Goal: Task Accomplishment & Management: Manage account settings

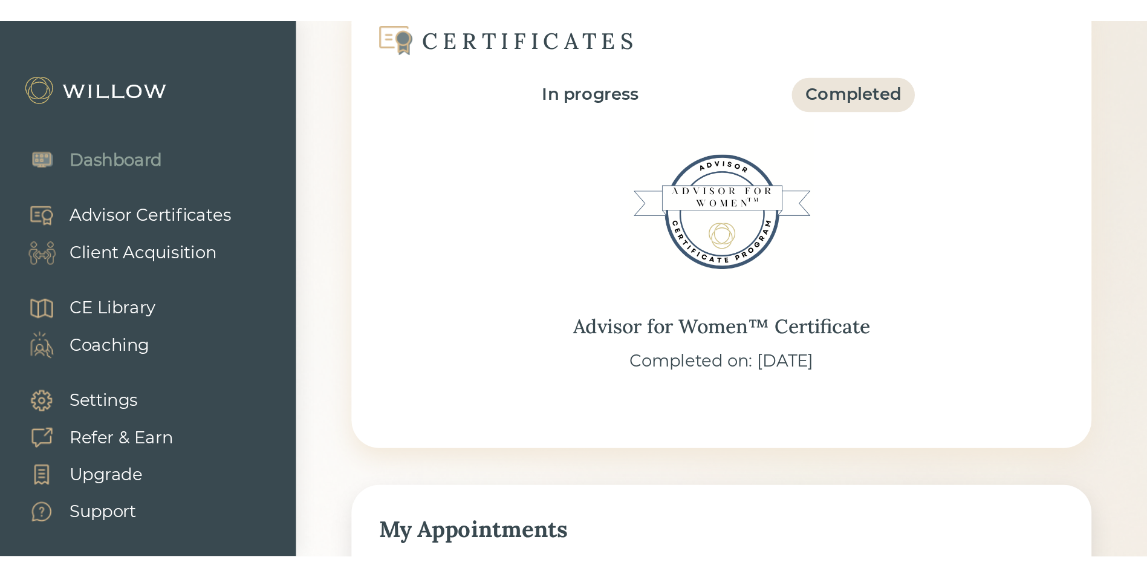
scroll to position [121, 0]
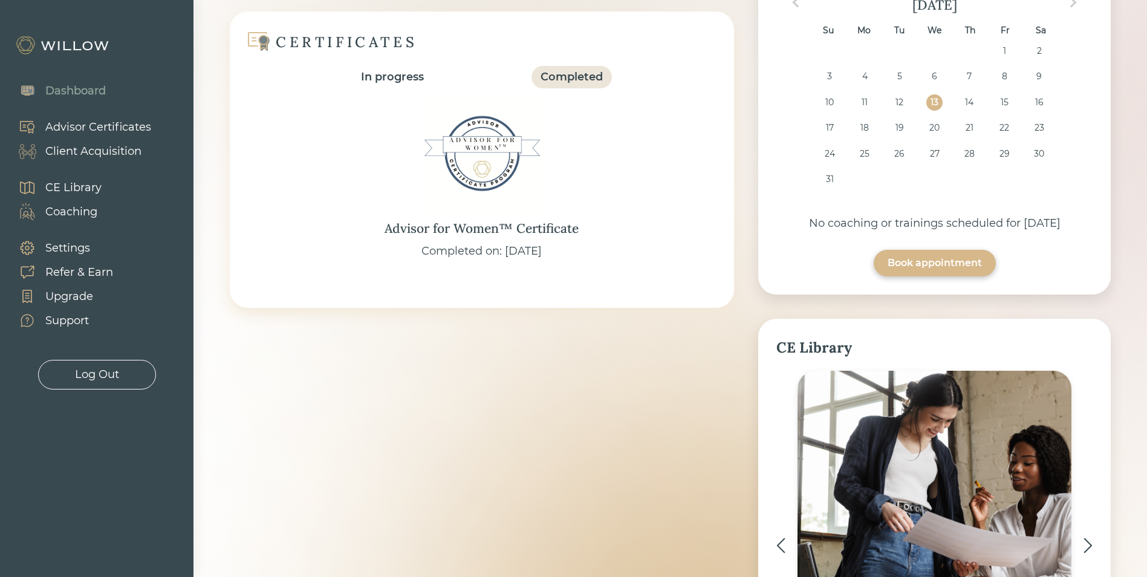
click at [74, 293] on div "Upgrade" at bounding box center [69, 296] width 48 height 16
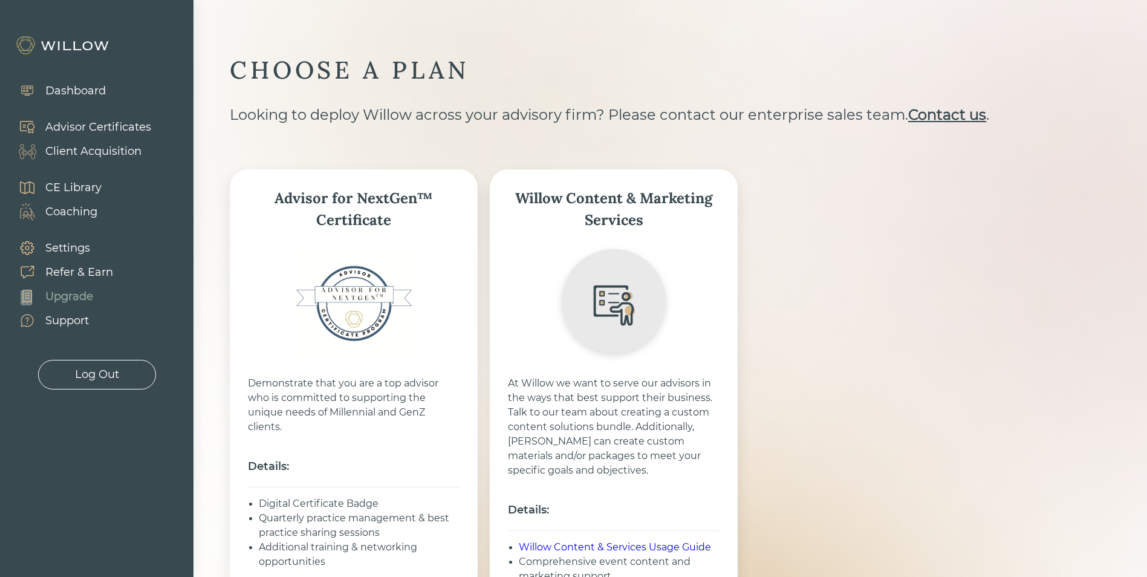
click at [69, 317] on div "Support" at bounding box center [67, 321] width 44 height 16
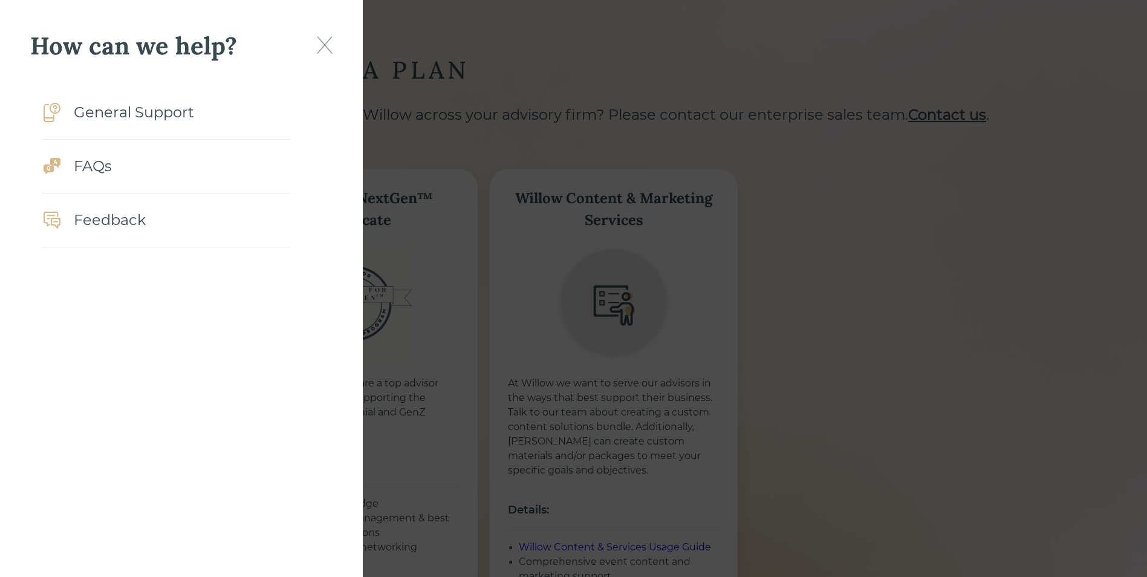
click at [325, 47] on img at bounding box center [325, 45] width 16 height 18
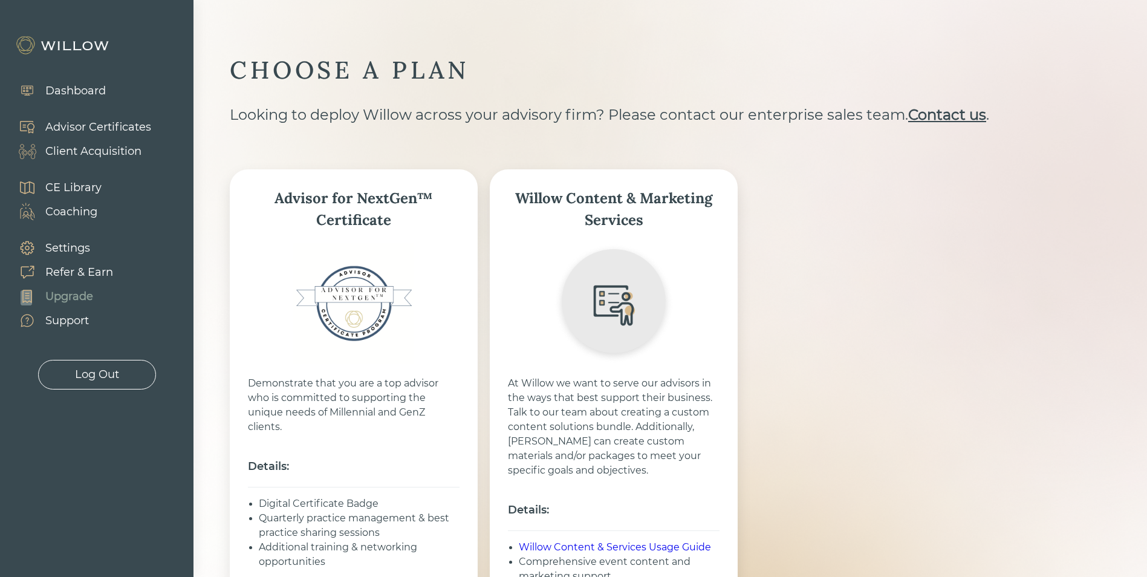
click at [100, 149] on div "Client Acquisition" at bounding box center [93, 151] width 96 height 16
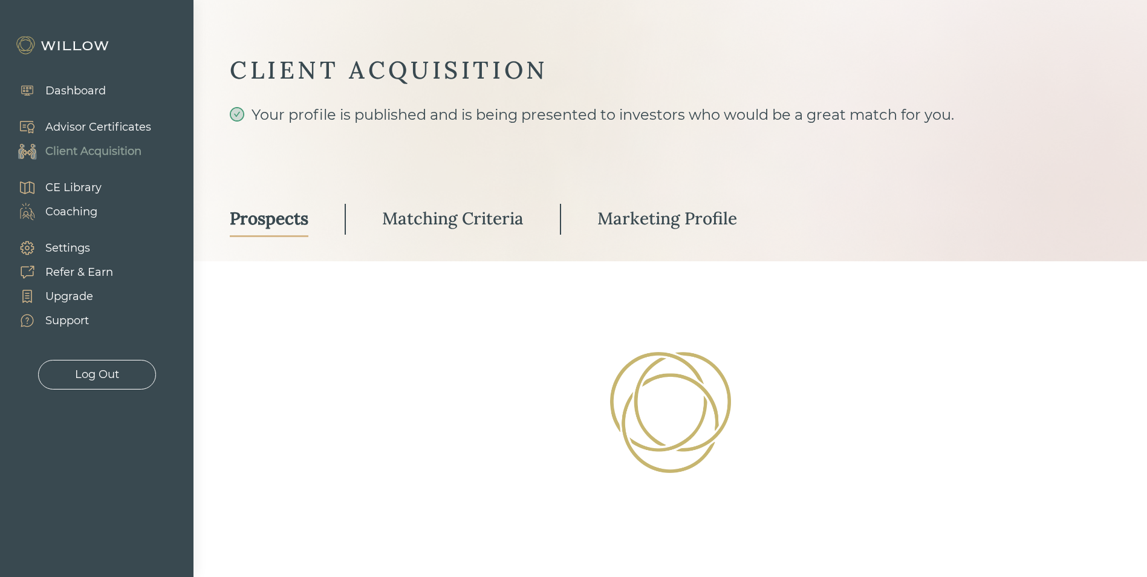
select select "3"
select select "2"
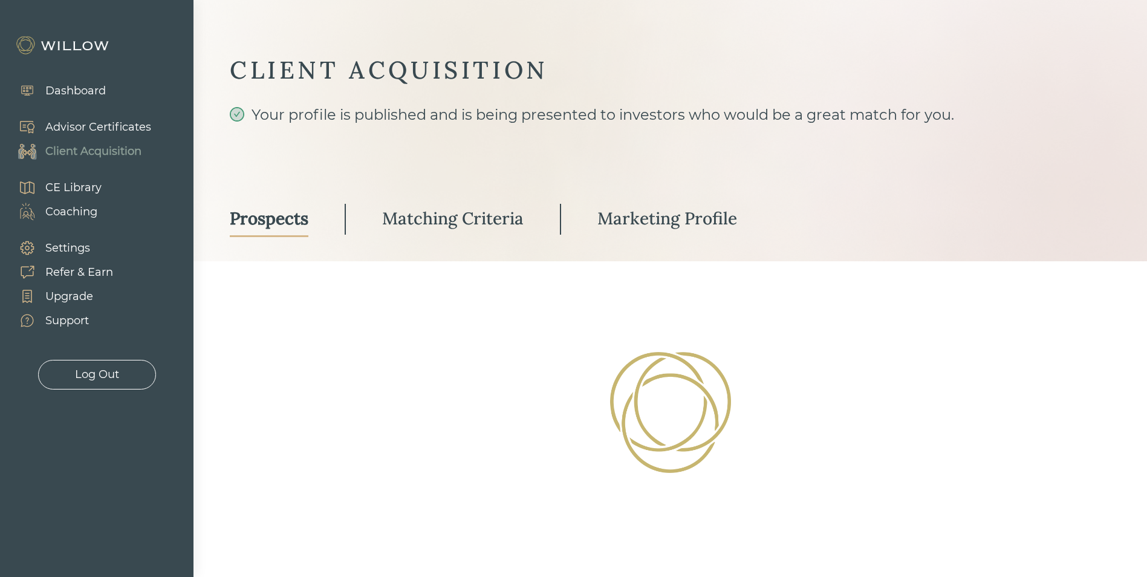
select select "10"
select select "2"
select select "10"
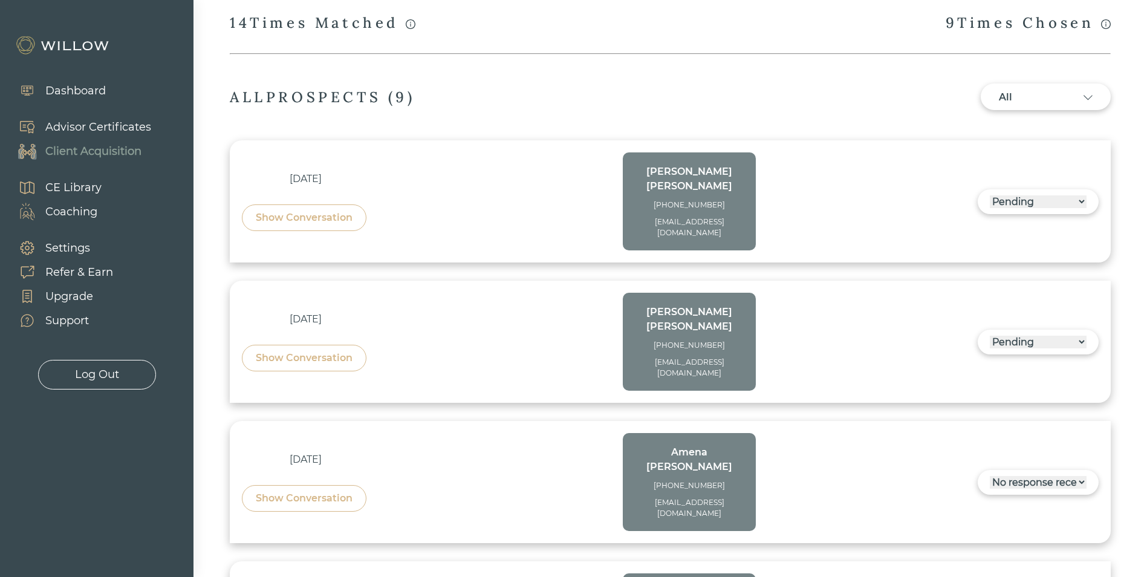
scroll to position [363, 0]
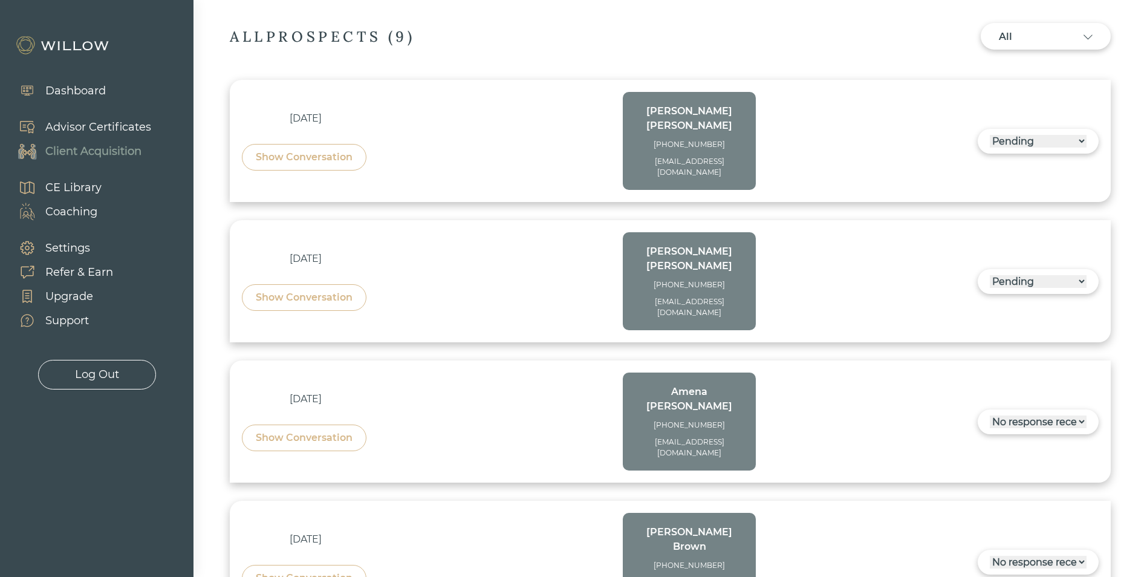
click at [296, 150] on div "Show Conversation" at bounding box center [304, 157] width 97 height 15
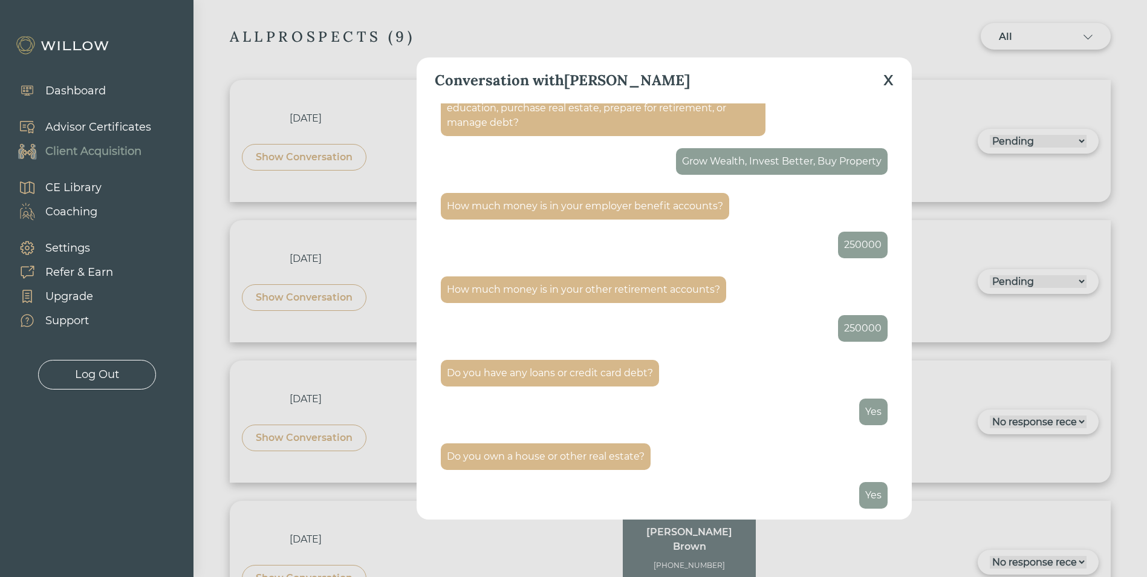
scroll to position [1700, 0]
click at [885, 80] on div "X" at bounding box center [889, 81] width 10 height 22
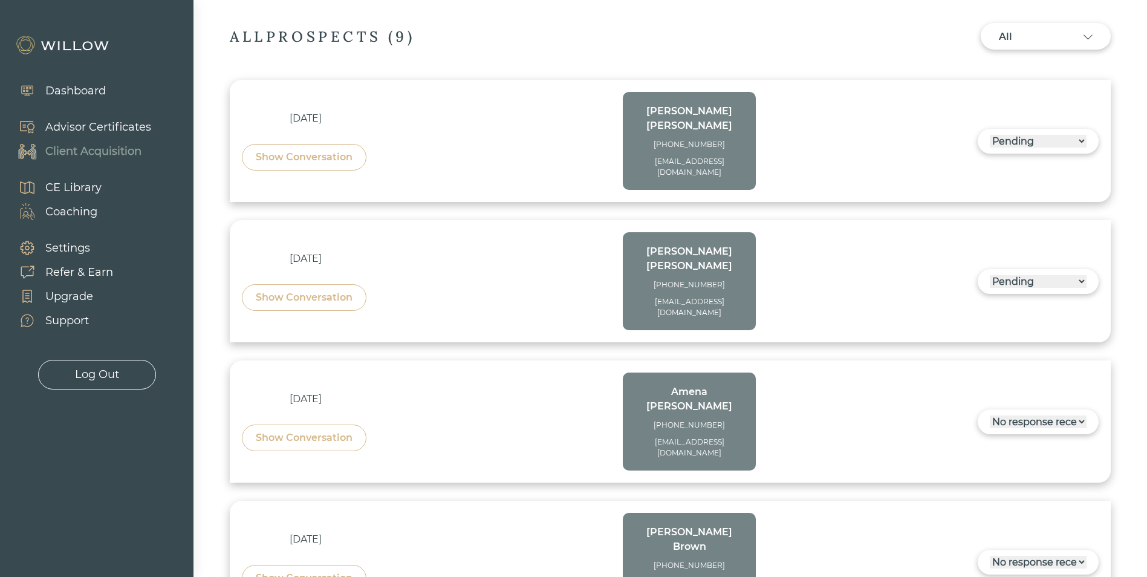
click at [305, 290] on div "Show Conversation" at bounding box center [304, 297] width 97 height 15
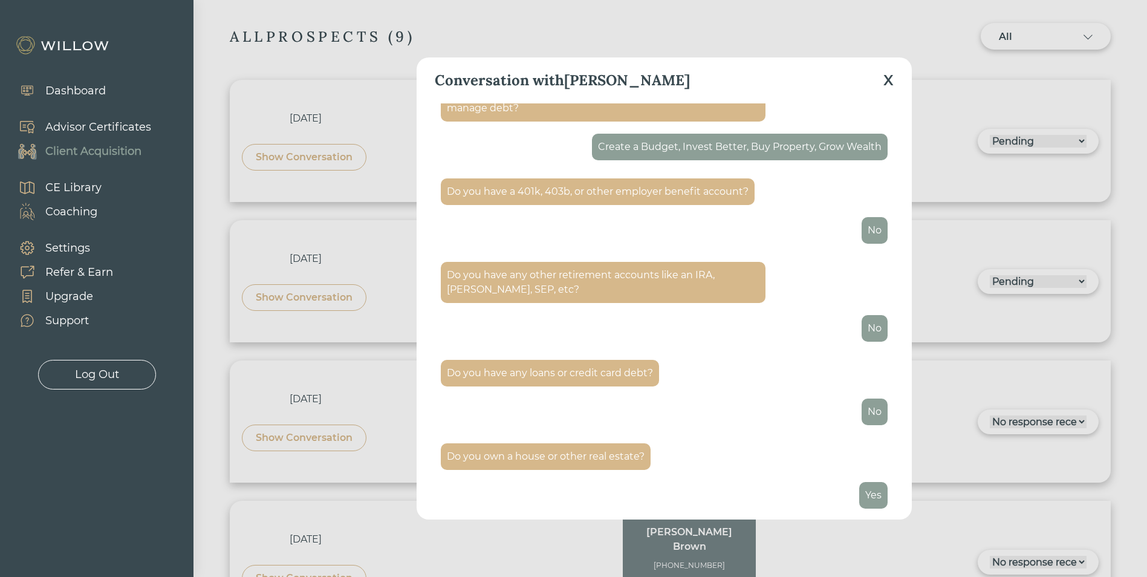
scroll to position [1714, 0]
click at [886, 86] on div "X" at bounding box center [889, 81] width 10 height 22
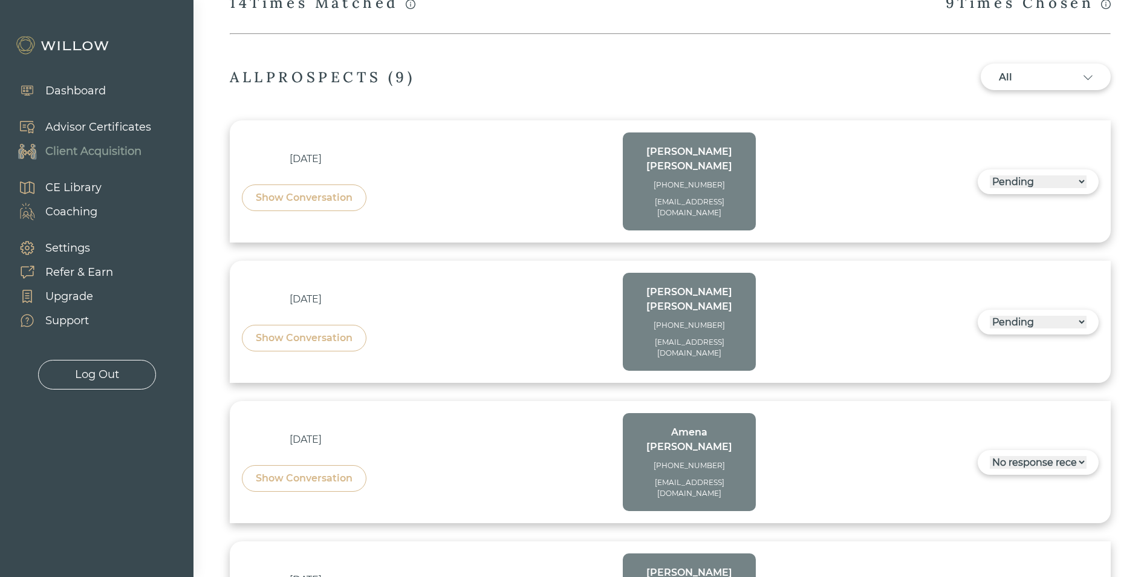
scroll to position [350, 0]
